Goal: Information Seeking & Learning: Understand process/instructions

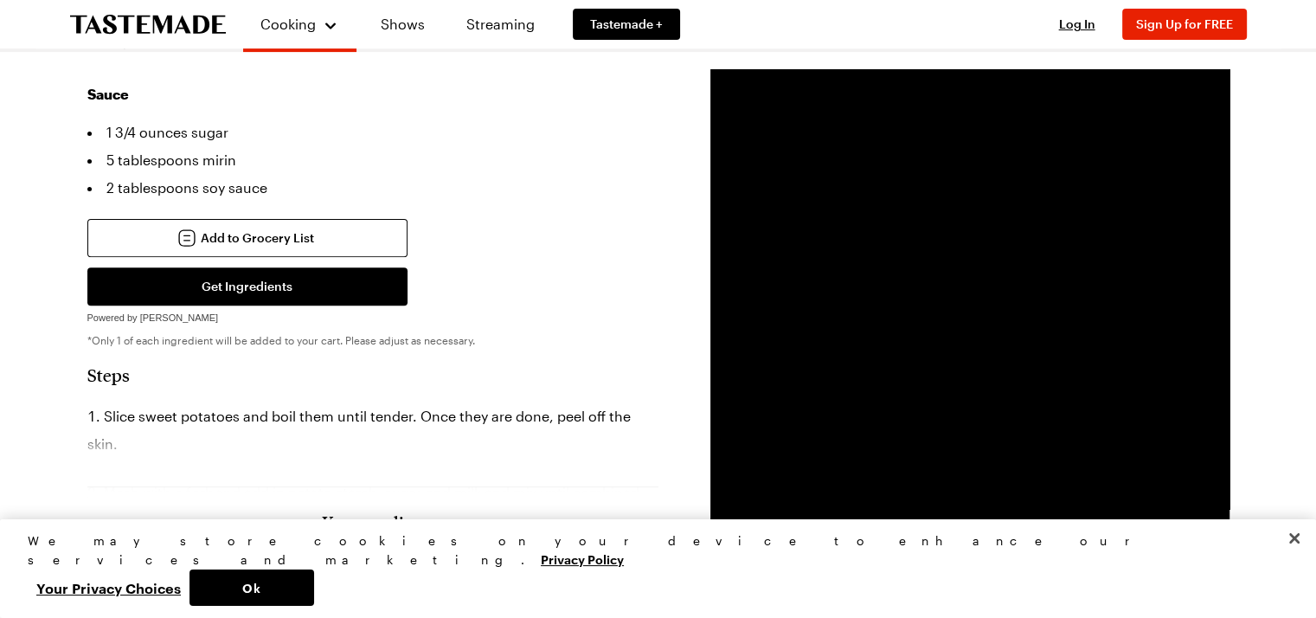
scroll to position [692, 0]
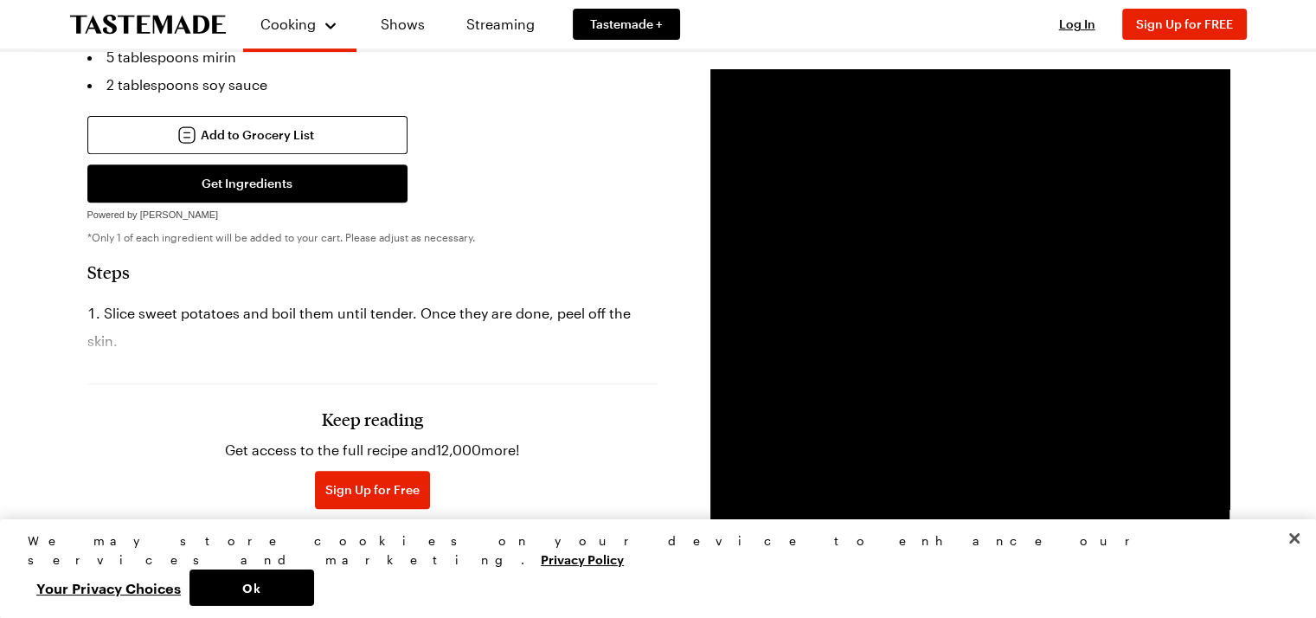
click at [433, 337] on div "Keep reading Get access to the full recipe and 12,000 more! Sign Up for Free Al…" at bounding box center [372, 443] width 571 height 241
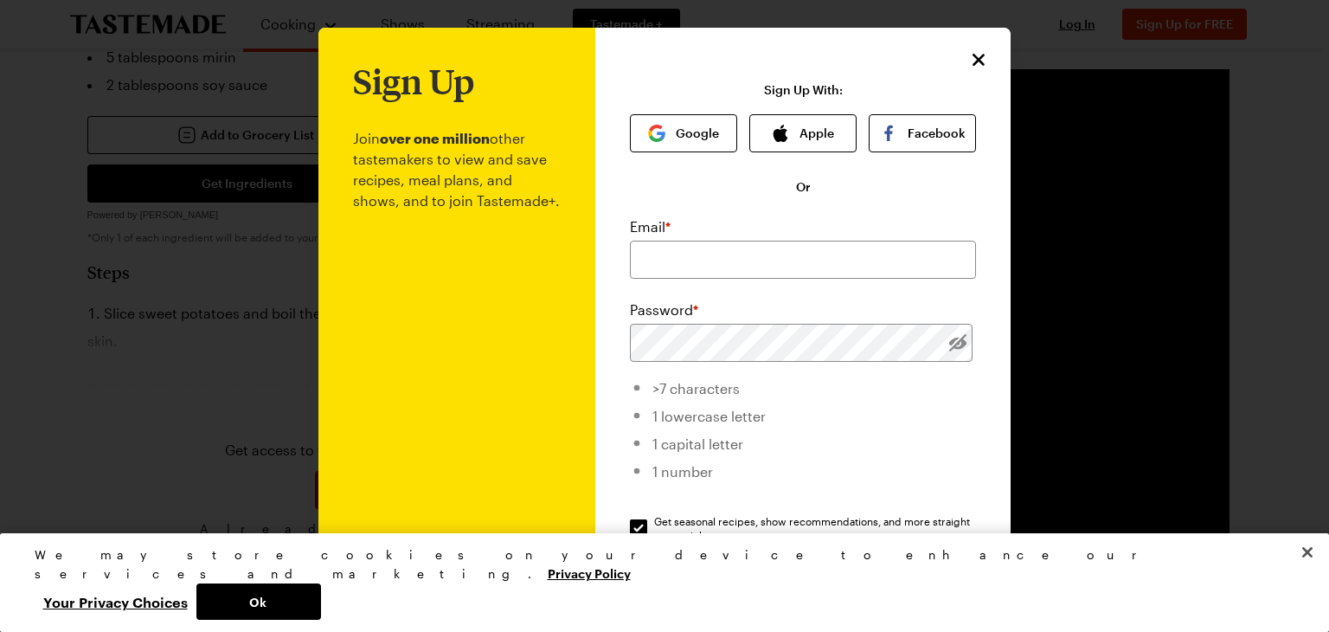
click at [958, 75] on div "Sign Up Join over one million other tastemakers to view and save recipes, meal …" at bounding box center [802, 412] width 415 height 768
click at [961, 60] on div "Sign Up Join over one million other tastemakers to view and save recipes, meal …" at bounding box center [802, 412] width 415 height 768
click at [976, 60] on icon "Close" at bounding box center [979, 58] width 21 height 21
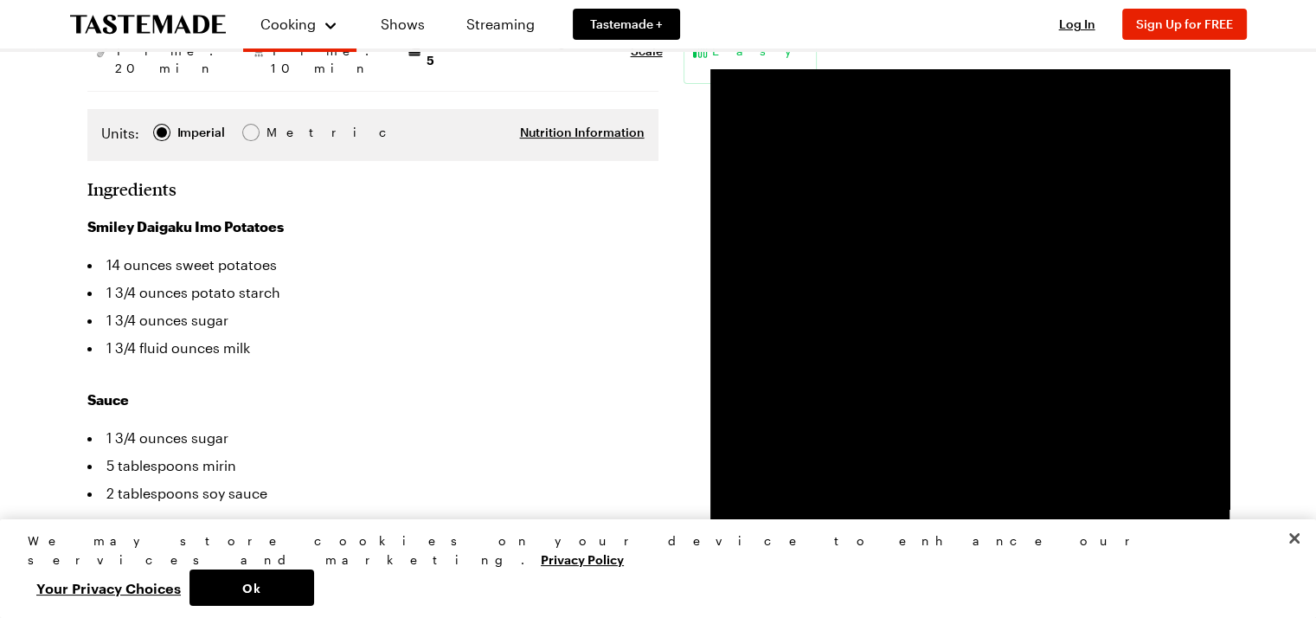
scroll to position [87, 0]
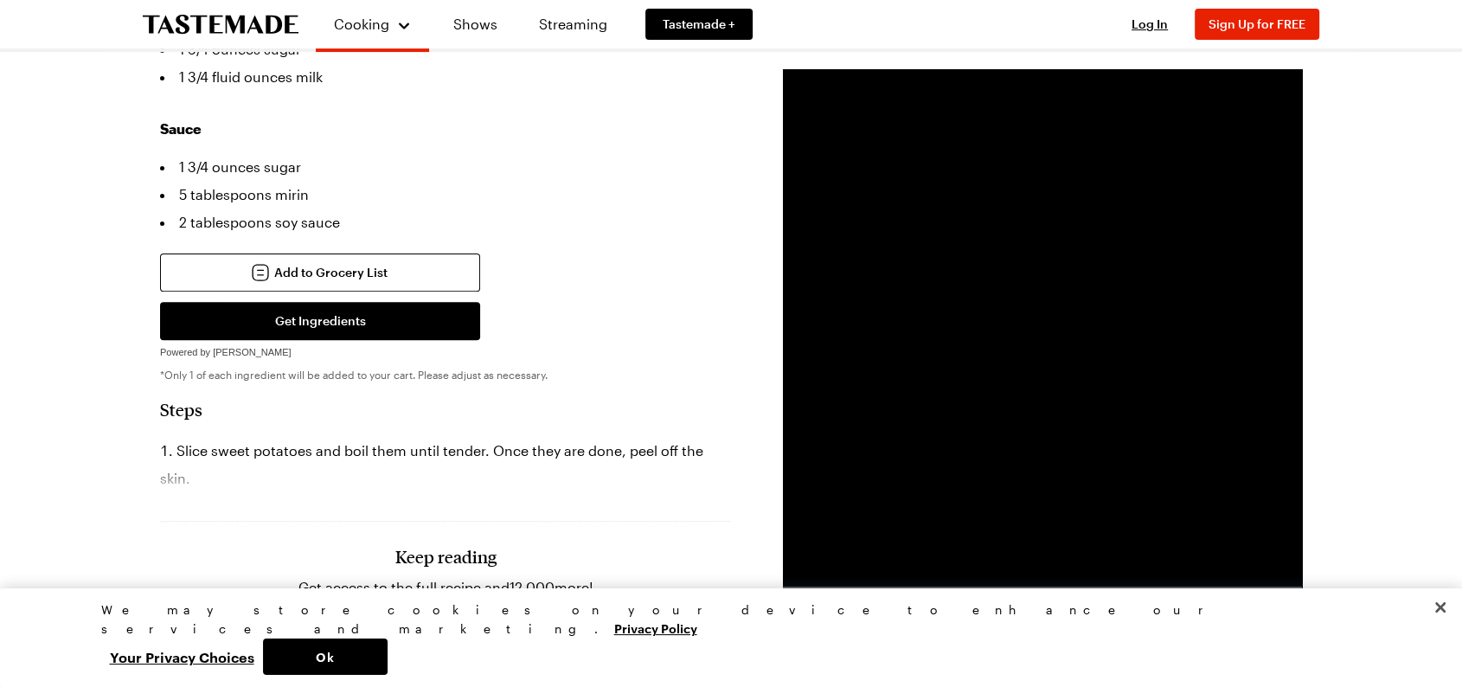
scroll to position [576, 0]
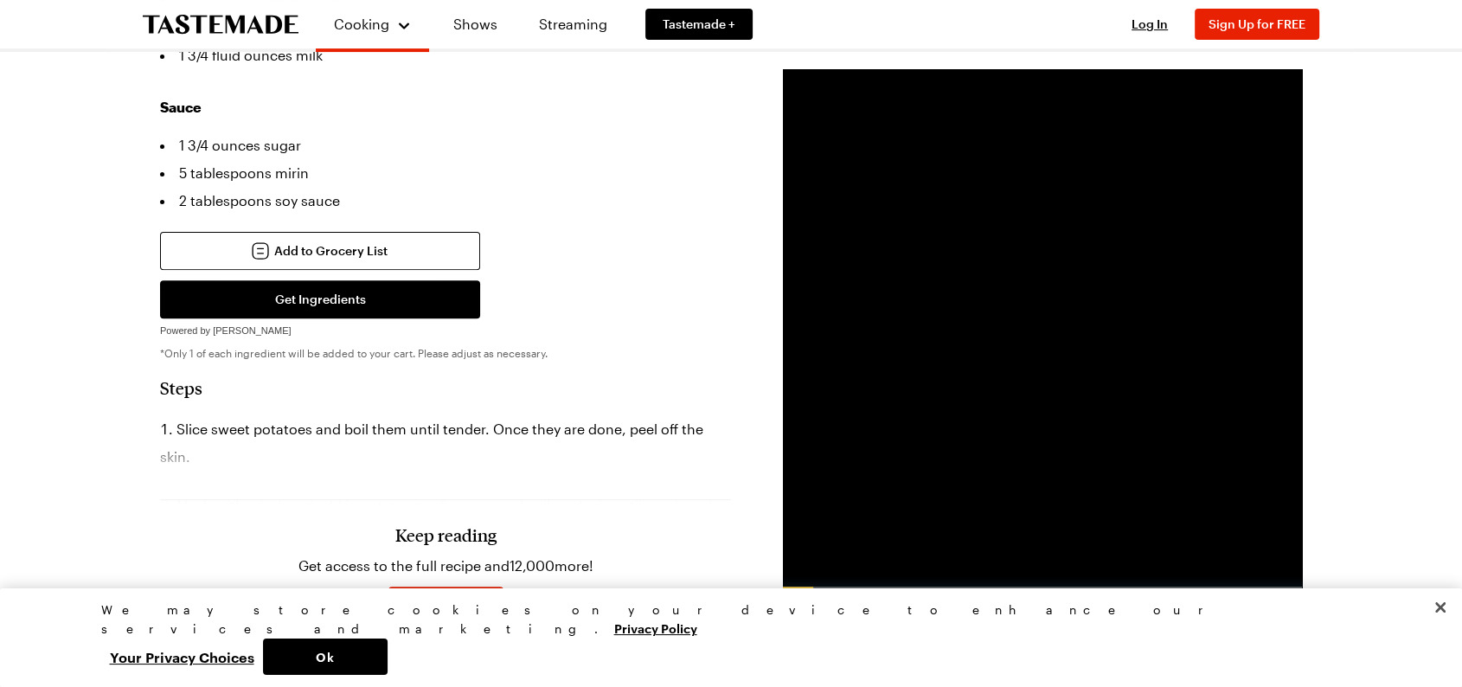
drag, startPoint x: 630, startPoint y: 446, endPoint x: 215, endPoint y: 445, distance: 415.3
click at [223, 441] on div "Keep reading Get access to the full recipe and 12,000 more! Sign Up for Free Al…" at bounding box center [445, 559] width 571 height 241
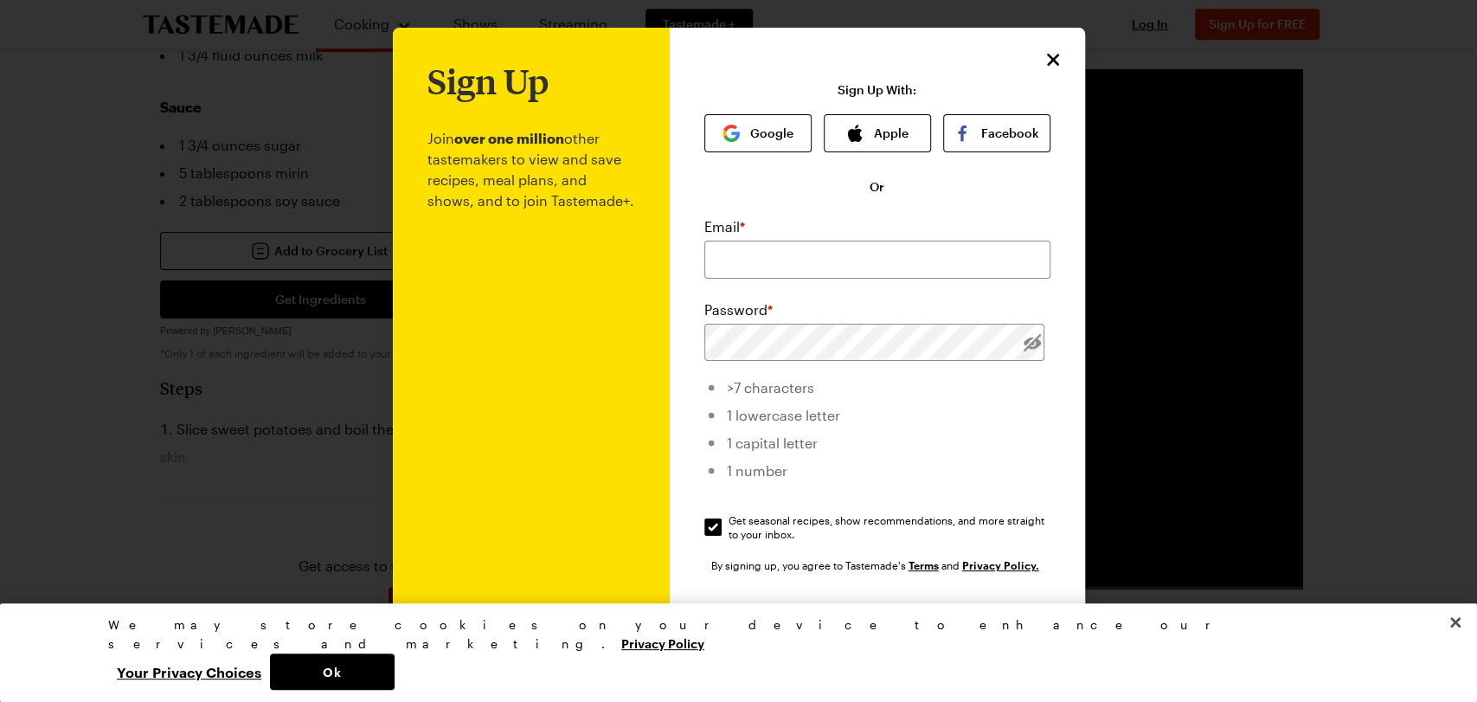
drag, startPoint x: 199, startPoint y: 459, endPoint x: 734, endPoint y: 234, distance: 579.7
click at [346, 456] on div at bounding box center [738, 351] width 1477 height 702
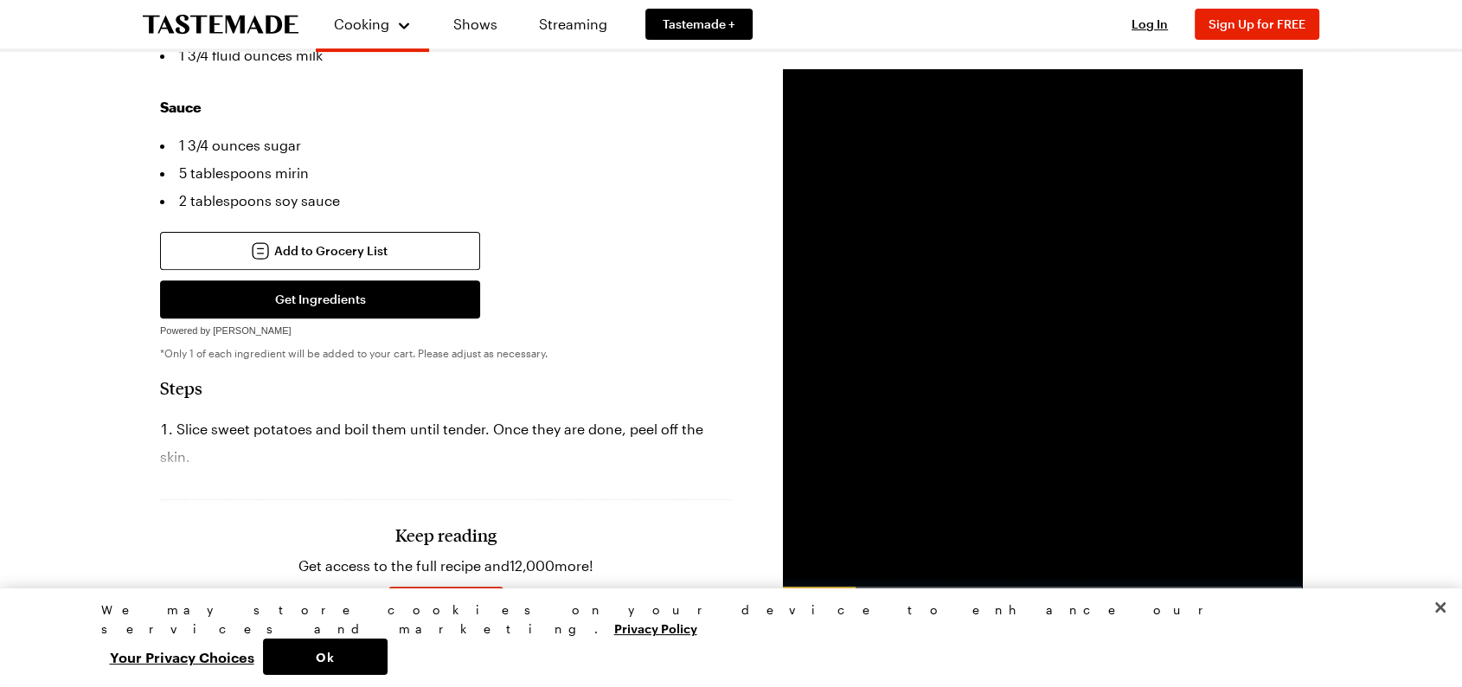
click at [498, 420] on ol "Slice sweet potatoes and boil them until tender. Once they are done, peel off t…" at bounding box center [445, 467] width 571 height 104
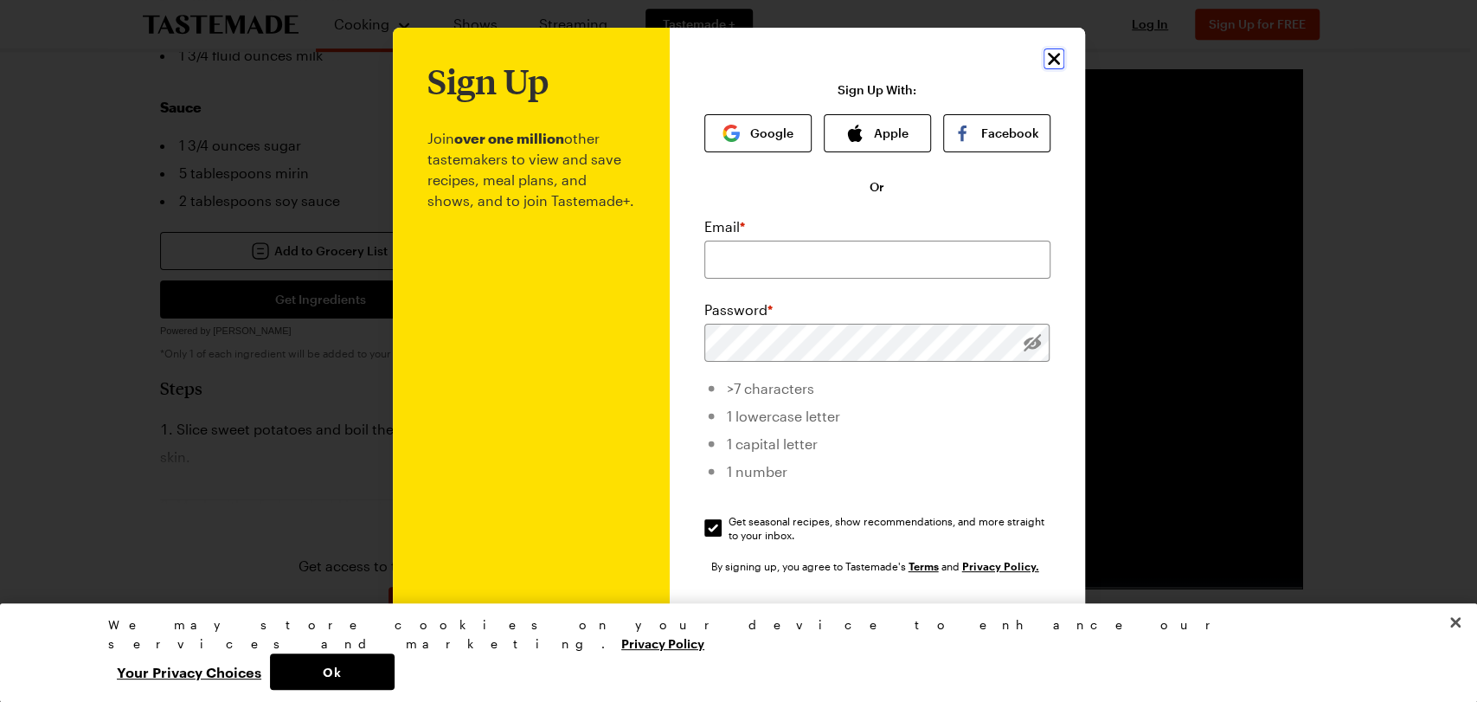
click at [1052, 64] on icon "Close" at bounding box center [1053, 58] width 21 height 21
